Goal: Transaction & Acquisition: Complete application form

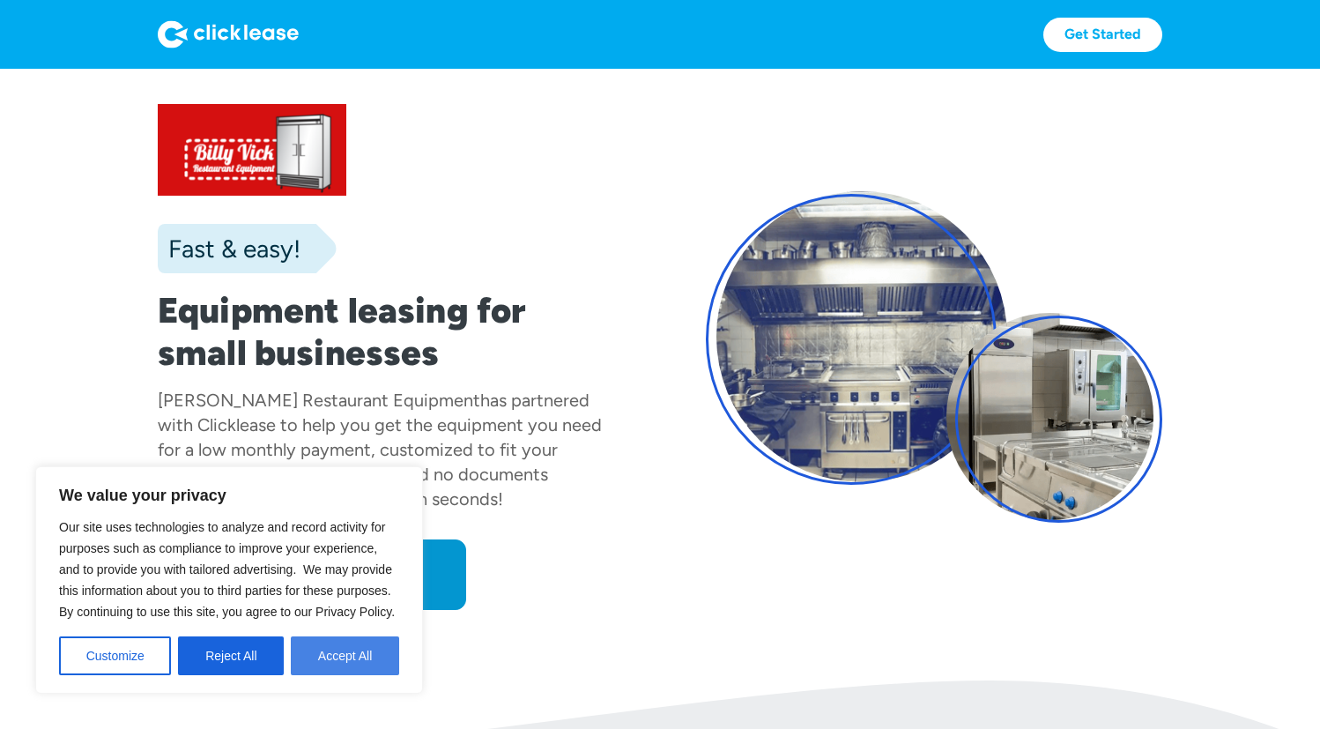
click at [344, 659] on button "Accept All" at bounding box center [345, 655] width 108 height 39
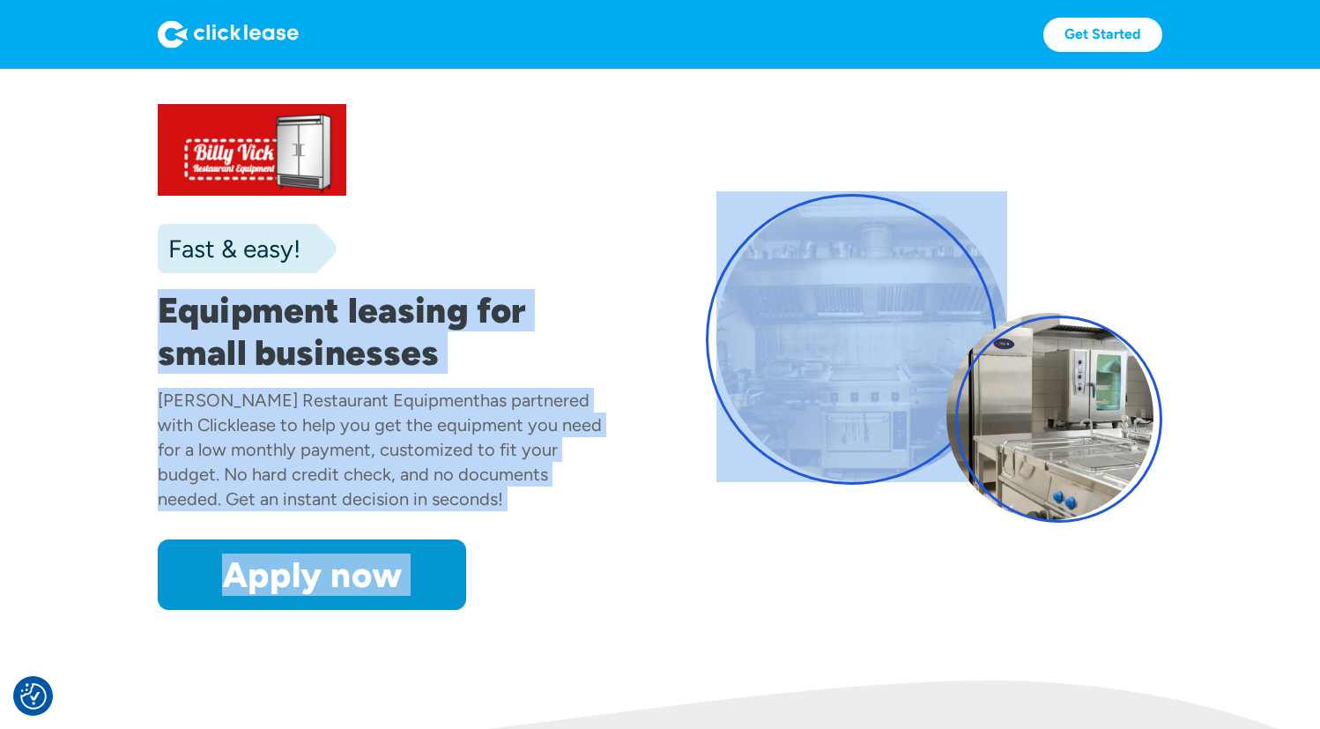
drag, startPoint x: 949, startPoint y: 179, endPoint x: 533, endPoint y: 264, distance: 424.6
click at [533, 264] on div "Fast & easy! Equipment leasing for small businesses [PERSON_NAME] Restaurant Eq…" at bounding box center [660, 357] width 1005 height 506
drag, startPoint x: 533, startPoint y: 264, endPoint x: 712, endPoint y: 193, distance: 192.3
click at [712, 195] on div at bounding box center [934, 356] width 457 height 331
click at [715, 592] on div "Fast & easy! Equipment leasing for small businesses Billy Vick Restaurant Equip…" at bounding box center [660, 357] width 1005 height 506
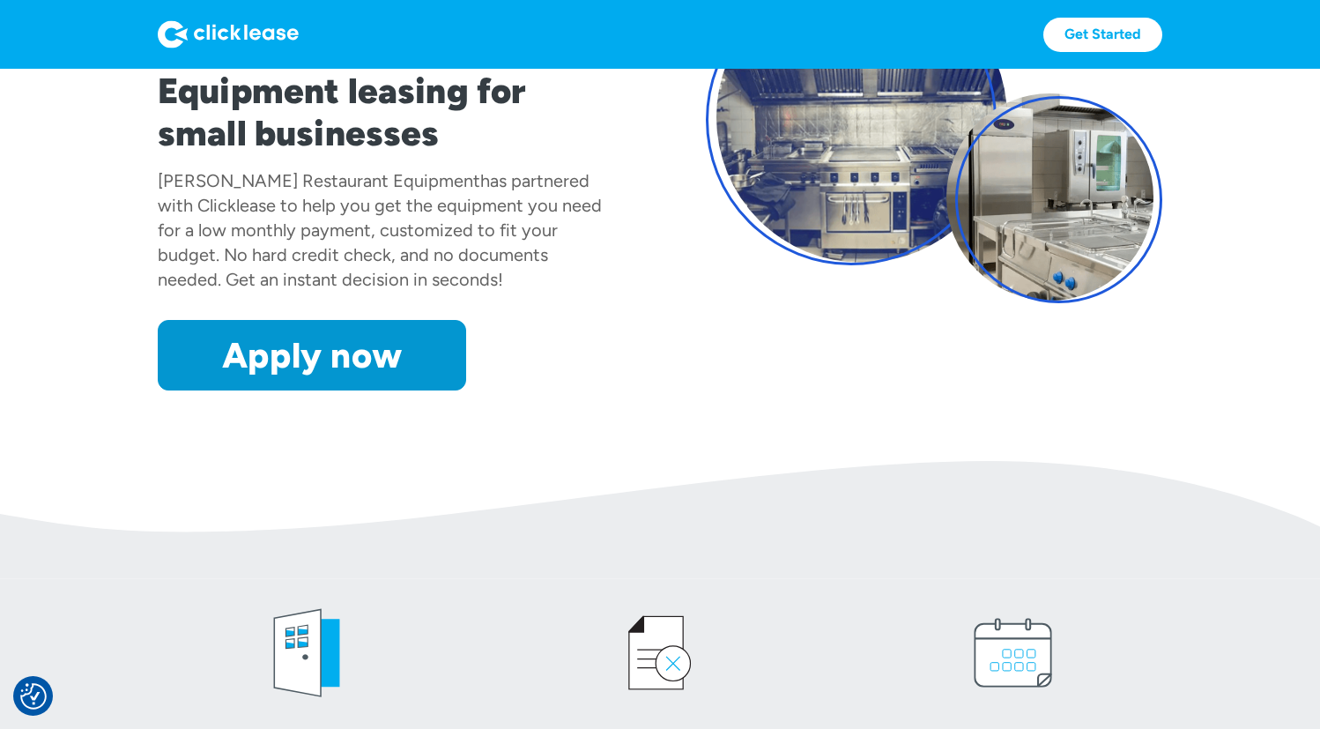
scroll to position [88, 0]
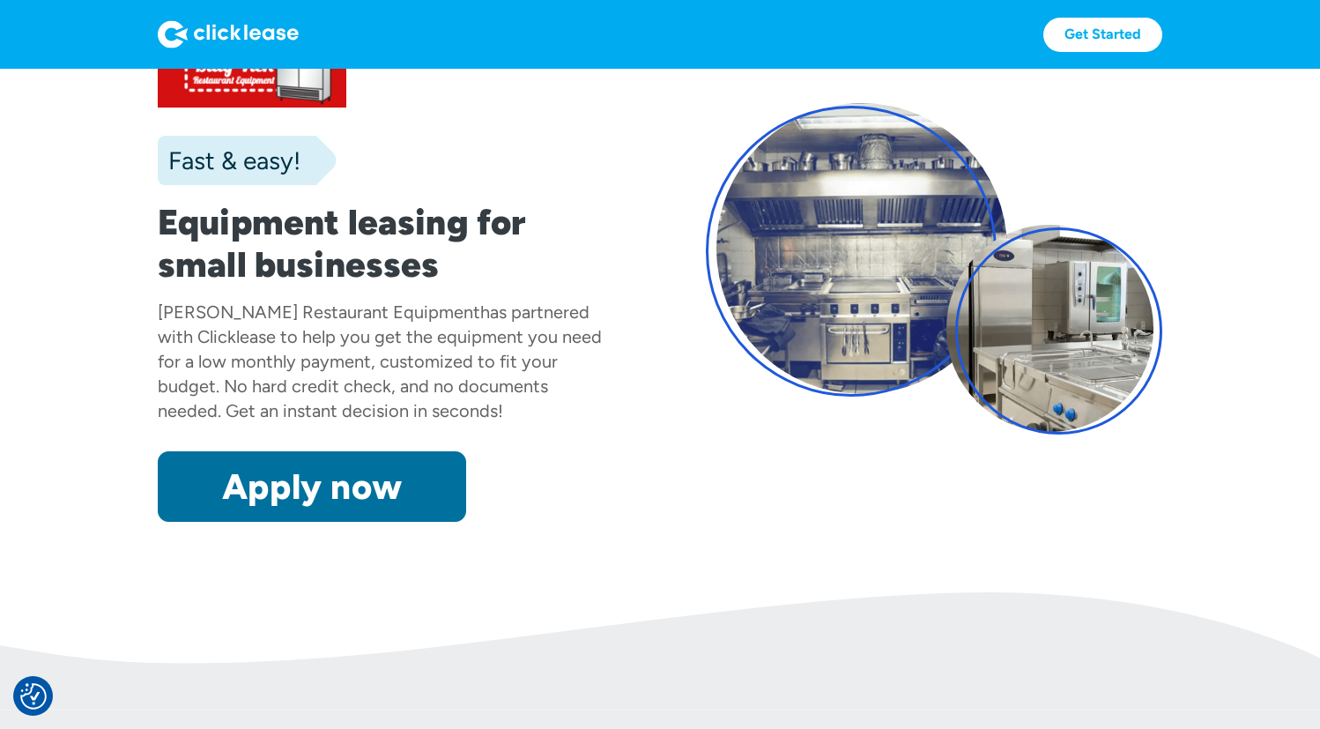
click at [405, 475] on link "Apply now" at bounding box center [312, 486] width 309 height 71
